Goal: Task Accomplishment & Management: Manage account settings

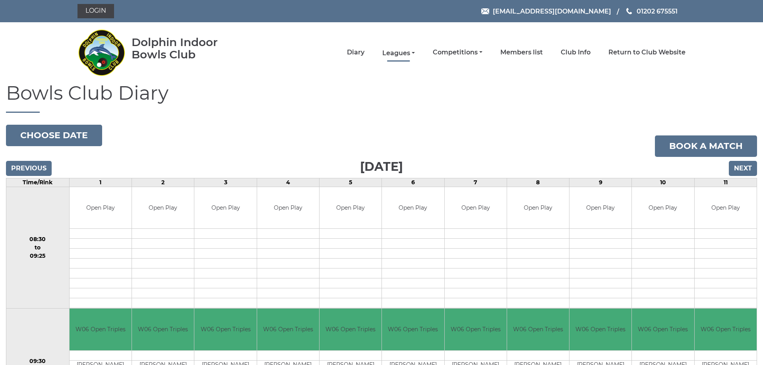
click at [394, 52] on link "Leagues" at bounding box center [398, 53] width 33 height 9
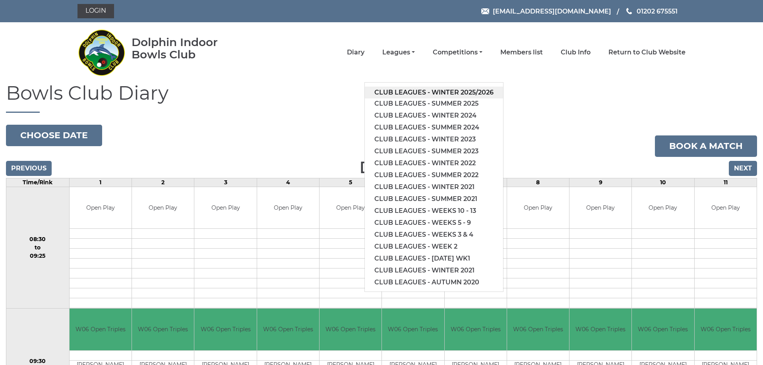
click at [417, 92] on link "Club leagues - Winter 2025/2026" at bounding box center [434, 93] width 138 height 12
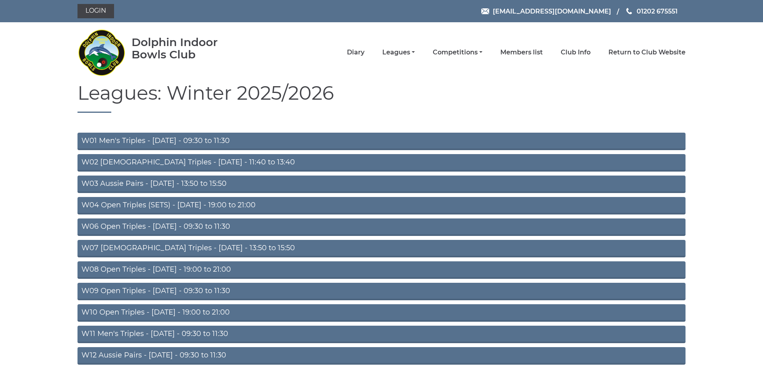
click at [178, 205] on link "W04 Open Triples (SETS) - Monday - 19:00 to 21:00" at bounding box center [381, 205] width 608 height 17
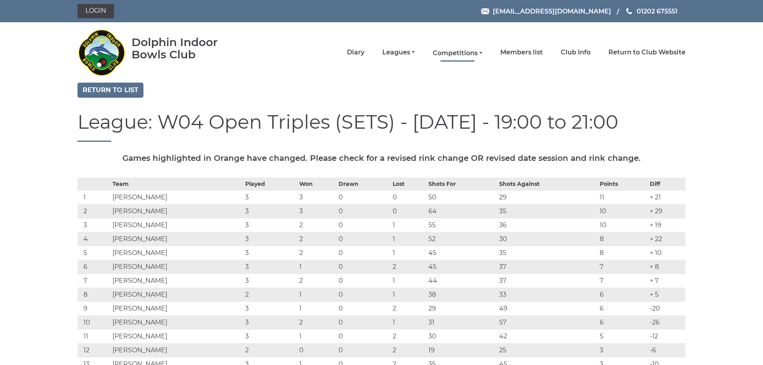
click at [459, 52] on link "Competitions" at bounding box center [458, 53] width 50 height 9
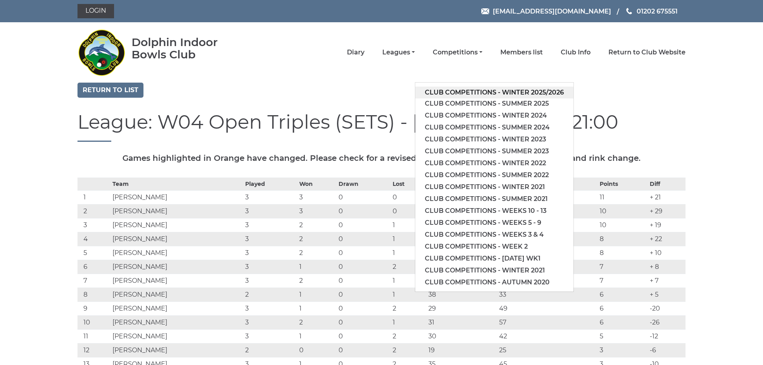
click at [482, 91] on link "Club competitions - Winter 2025/2026" at bounding box center [494, 93] width 158 height 12
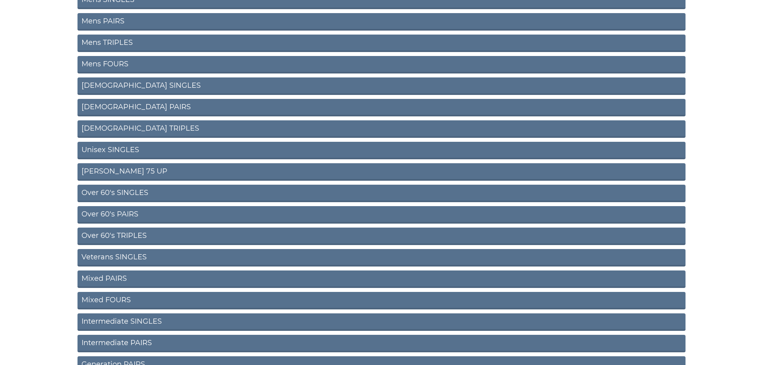
scroll to position [162, 0]
click at [114, 191] on link "Over 60's PAIRS" at bounding box center [381, 193] width 608 height 17
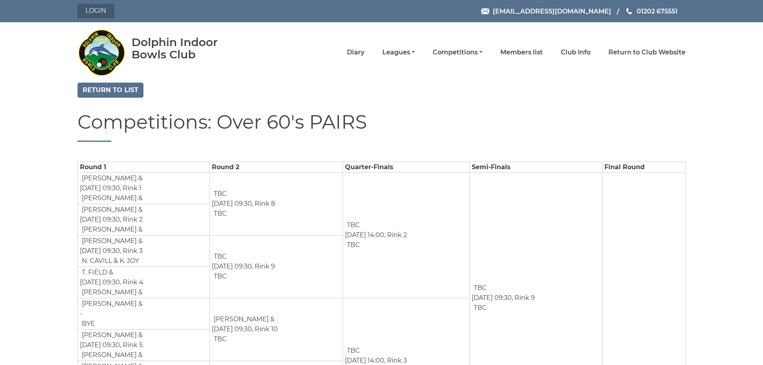
click at [96, 9] on link "Login" at bounding box center [95, 11] width 37 height 14
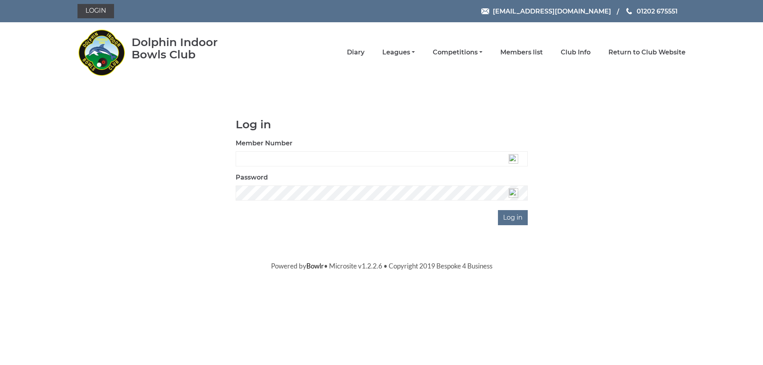
click at [512, 158] on img at bounding box center [513, 159] width 10 height 10
click at [513, 158] on img at bounding box center [513, 159] width 10 height 10
type input "2245"
click at [512, 217] on input "Log in" at bounding box center [513, 217] width 30 height 15
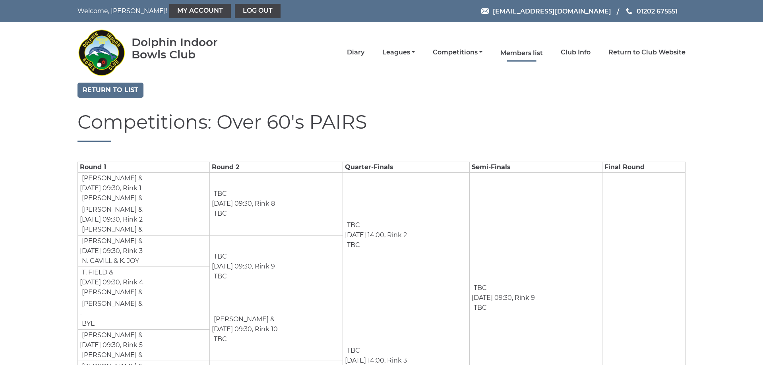
click at [532, 52] on link "Members list" at bounding box center [521, 53] width 43 height 9
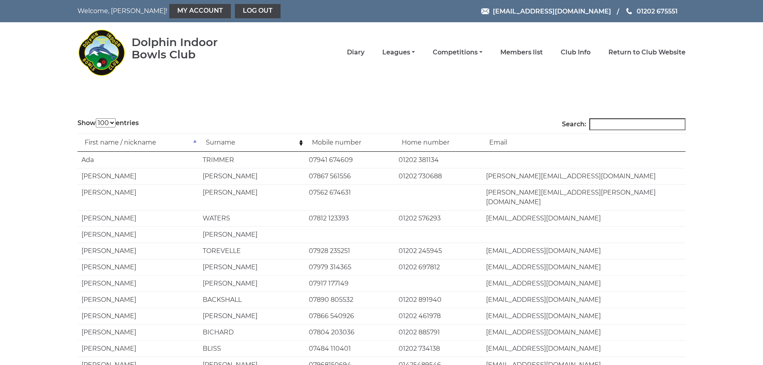
select select "100"
click at [604, 124] on input "Search:" at bounding box center [637, 124] width 96 height 12
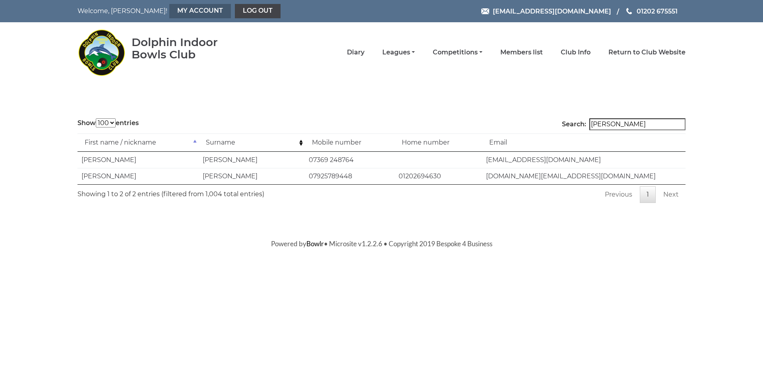
type input "[PERSON_NAME]"
click at [169, 10] on link "My Account" at bounding box center [200, 11] width 62 height 14
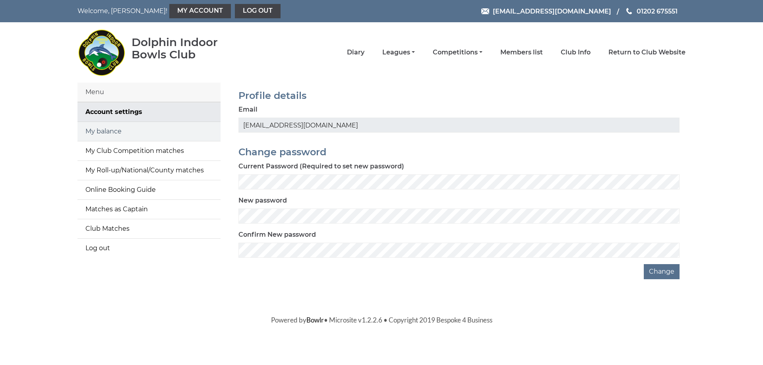
click at [125, 133] on link "My balance" at bounding box center [148, 131] width 143 height 19
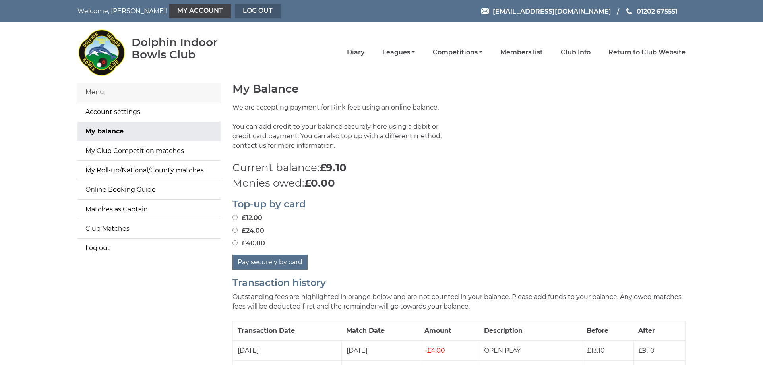
click at [235, 10] on link "Log out" at bounding box center [258, 11] width 46 height 14
